Goal: Information Seeking & Learning: Compare options

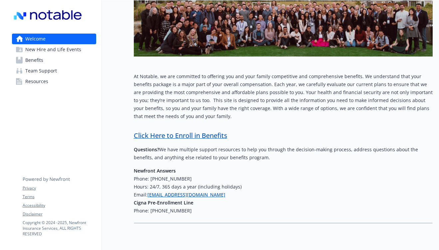
scroll to position [70, 0]
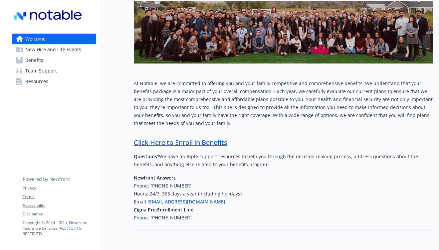
click at [41, 63] on span "Benefits" at bounding box center [34, 60] width 18 height 11
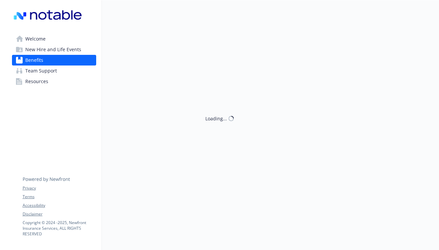
scroll to position [70, 0]
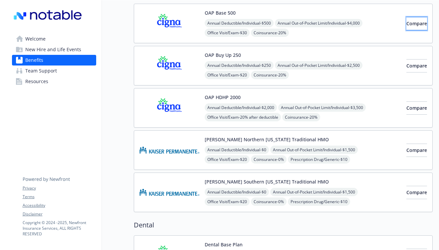
click at [407, 26] on span "Compare" at bounding box center [417, 23] width 21 height 6
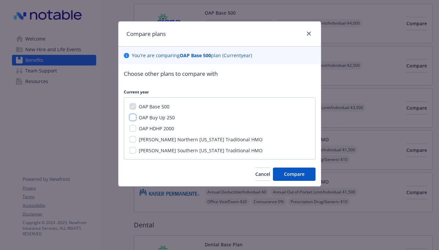
click at [133, 117] on input "OAP Buy Up 250" at bounding box center [133, 117] width 7 height 7
checkbox input "true"
click at [133, 128] on input "OAP HDHP 2000" at bounding box center [133, 128] width 7 height 7
checkbox input "true"
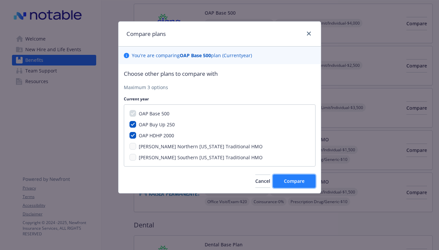
click at [293, 184] on span "Compare" at bounding box center [294, 181] width 21 height 6
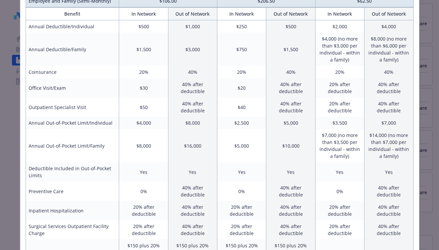
scroll to position [0, 0]
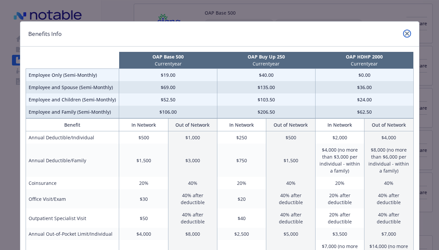
click at [406, 33] on icon "close" at bounding box center [407, 34] width 4 height 4
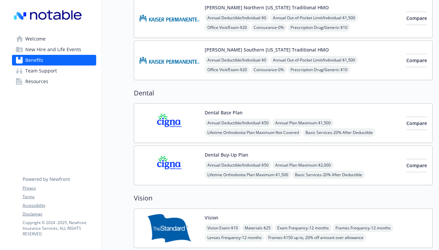
scroll to position [203, 0]
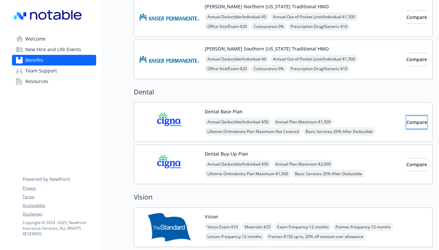
click at [407, 126] on button "Compare" at bounding box center [417, 122] width 21 height 13
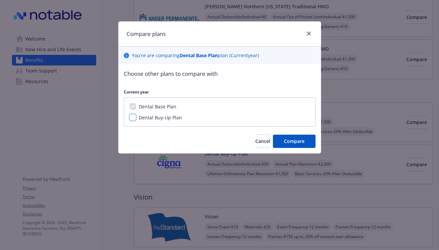
click at [133, 117] on input "Dental Buy-Up Plan" at bounding box center [133, 117] width 7 height 7
checkbox input "true"
click at [286, 146] on button "Compare" at bounding box center [294, 141] width 43 height 13
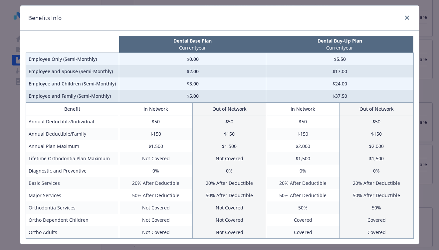
scroll to position [16, 0]
click at [406, 19] on icon "close" at bounding box center [407, 18] width 4 height 4
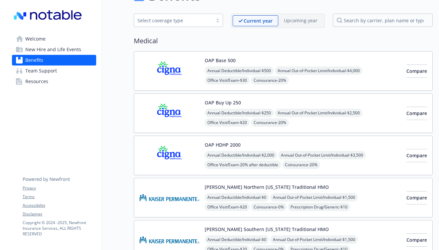
scroll to position [0, 0]
